Goal: Task Accomplishment & Management: Use online tool/utility

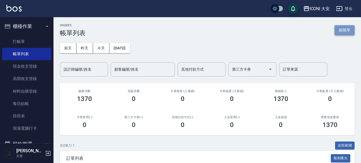
click at [345, 31] on button "新開單" at bounding box center [345, 30] width 20 height 10
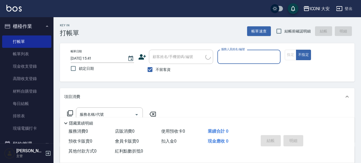
click at [251, 56] on input "服務人員姓名/編號" at bounding box center [249, 56] width 59 height 9
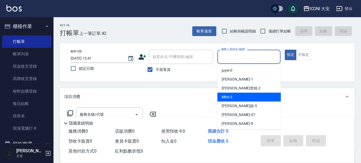
click at [246, 96] on div "Miro -3" at bounding box center [249, 96] width 63 height 9
type input "Miro-3"
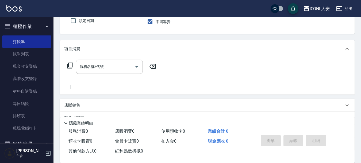
scroll to position [54, 0]
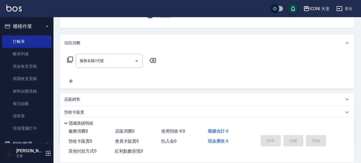
click at [69, 63] on div "服務名稱/代號 服務名稱/代號" at bounding box center [111, 61] width 95 height 14
click at [70, 63] on icon at bounding box center [70, 59] width 6 height 6
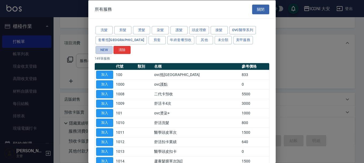
drag, startPoint x: 227, startPoint y: 41, endPoint x: 151, endPoint y: 70, distance: 80.4
click at [113, 46] on button "NEW" at bounding box center [104, 50] width 17 height 8
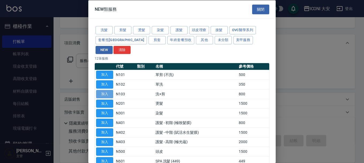
click at [111, 89] on button "加入" at bounding box center [104, 93] width 17 height 8
type input "洗+剪(N103)"
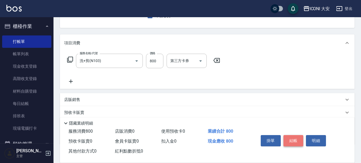
click at [292, 136] on button "結帳" at bounding box center [294, 140] width 20 height 11
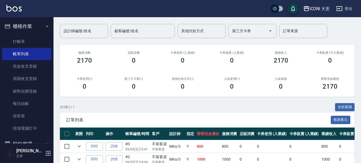
scroll to position [79, 0]
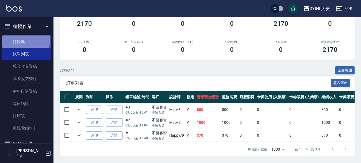
click at [23, 40] on link "打帳單" at bounding box center [26, 41] width 49 height 12
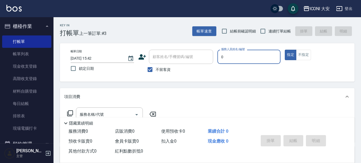
type input "juyei-0"
type button "true"
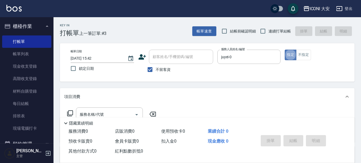
click at [292, 55] on button "指定" at bounding box center [291, 55] width 12 height 10
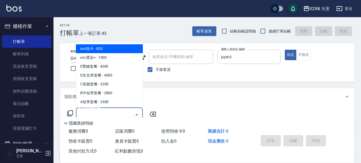
click at [121, 111] on input "服務名稱/代號" at bounding box center [105, 114] width 54 height 9
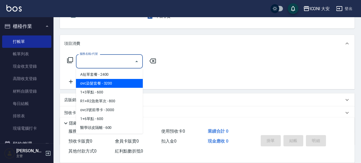
scroll to position [54, 0]
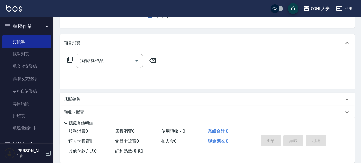
click at [70, 57] on icon at bounding box center [70, 59] width 6 height 6
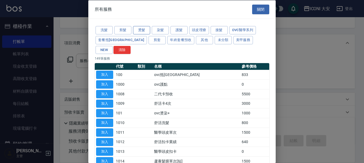
click at [144, 29] on button "燙髮" at bounding box center [141, 30] width 17 height 8
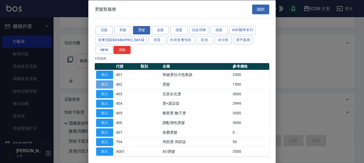
click at [108, 80] on button "加入" at bounding box center [104, 84] width 17 height 8
type input "燙髮(402)"
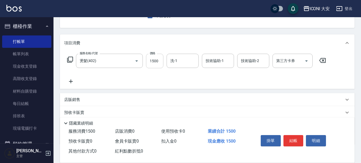
click at [157, 59] on input "1500" at bounding box center [154, 61] width 17 height 14
type input "2400"
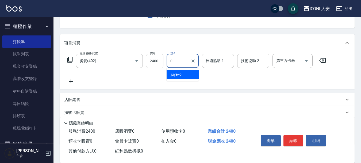
type input "juyei-0"
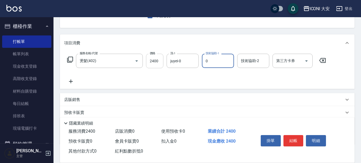
type input "juyei-0"
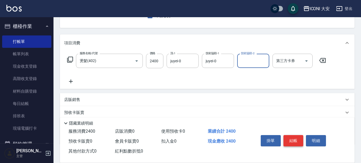
click at [295, 139] on button "結帳" at bounding box center [294, 140] width 20 height 11
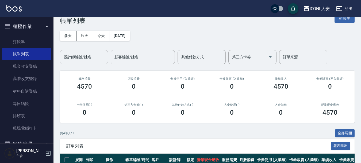
scroll to position [12, 0]
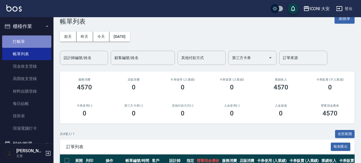
click at [27, 40] on link "打帳單" at bounding box center [26, 41] width 49 height 12
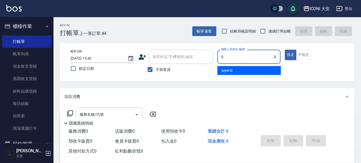
type input "juyei-0"
type button "true"
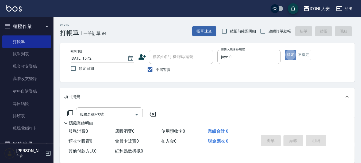
drag, startPoint x: 290, startPoint y: 52, endPoint x: 287, endPoint y: 54, distance: 3.4
click at [290, 52] on button "指定" at bounding box center [291, 55] width 12 height 10
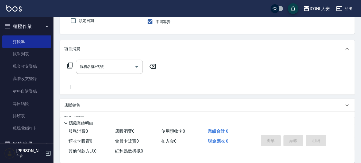
scroll to position [54, 0]
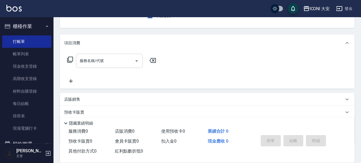
click at [122, 62] on input "服務名稱/代號" at bounding box center [105, 60] width 54 height 9
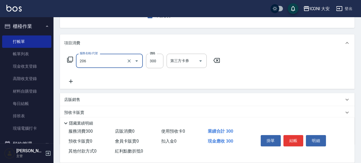
type input "洗髮(206)"
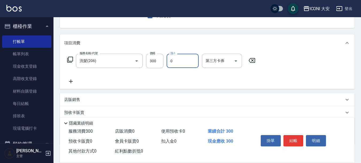
type input "juyei-0"
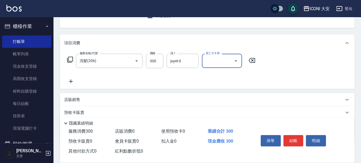
click at [72, 81] on icon at bounding box center [71, 81] width 4 height 4
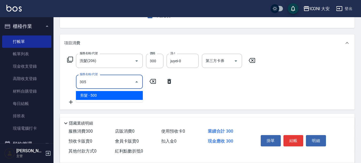
type input "剪髮(305)"
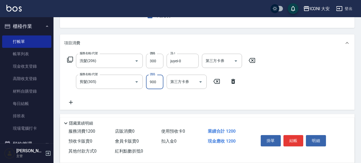
type input "900"
click at [70, 102] on icon at bounding box center [70, 102] width 13 height 6
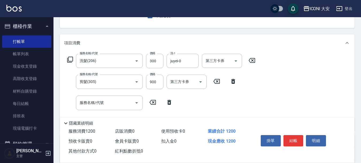
click at [73, 59] on icon at bounding box center [70, 59] width 6 height 6
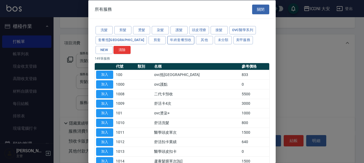
drag, startPoint x: 156, startPoint y: 30, endPoint x: 155, endPoint y: 37, distance: 7.0
click at [156, 30] on button "染髮" at bounding box center [160, 30] width 17 height 8
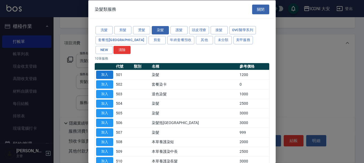
click at [100, 70] on button "加入" at bounding box center [104, 74] width 17 height 8
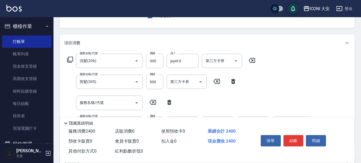
click at [170, 103] on icon at bounding box center [169, 102] width 13 height 6
type input "染髮(501)"
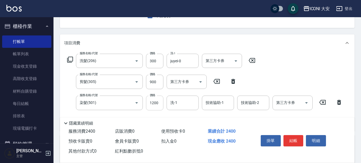
click at [161, 103] on input "1200" at bounding box center [154, 102] width 17 height 14
type input "2000"
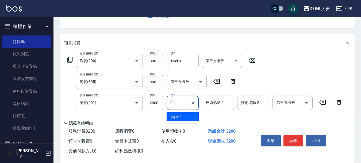
type input "juyei-0"
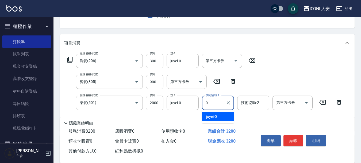
type input "juyei-0"
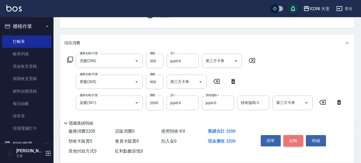
click at [297, 137] on button "結帳" at bounding box center [294, 140] width 20 height 11
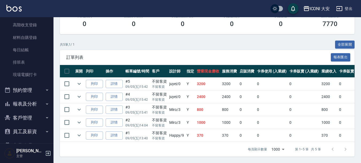
scroll to position [80, 0]
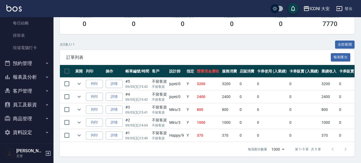
click at [31, 76] on button "報表及分析" at bounding box center [26, 77] width 49 height 14
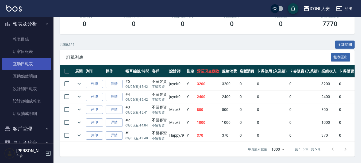
scroll to position [134, 0]
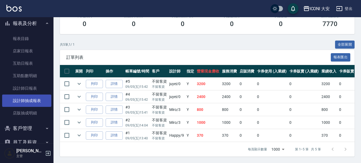
click at [30, 100] on link "設計師抽成報表" at bounding box center [26, 100] width 49 height 12
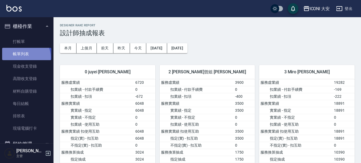
click at [24, 57] on link "帳單列表" at bounding box center [26, 54] width 49 height 12
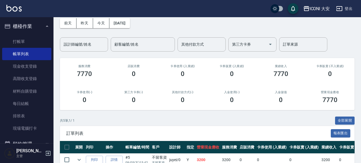
scroll to position [105, 0]
